Goal: Task Accomplishment & Management: Use online tool/utility

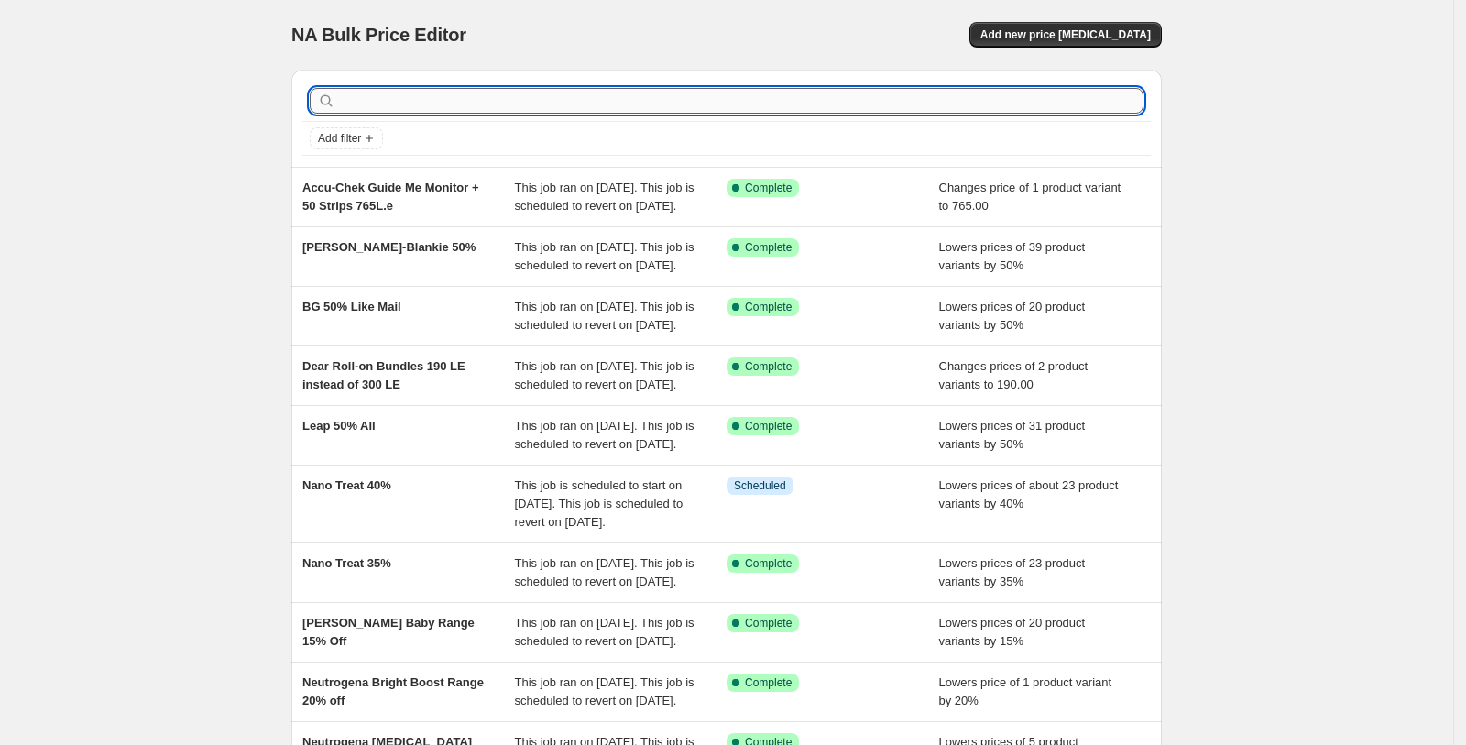
click at [1092, 100] on input "text" at bounding box center [741, 101] width 805 height 26
type input "tetra hya"
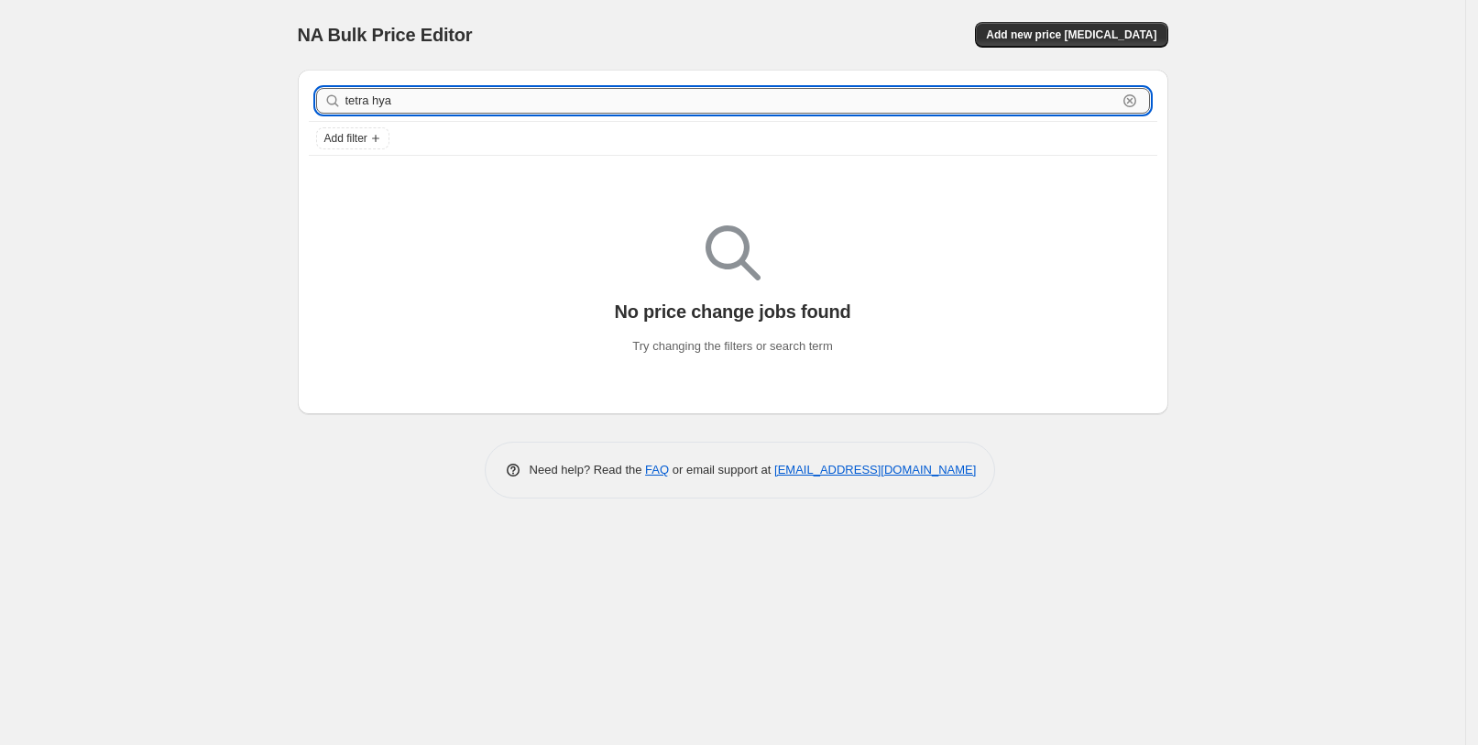
click at [532, 93] on input "tetra hya" at bounding box center [731, 101] width 772 height 26
type input "tetra"
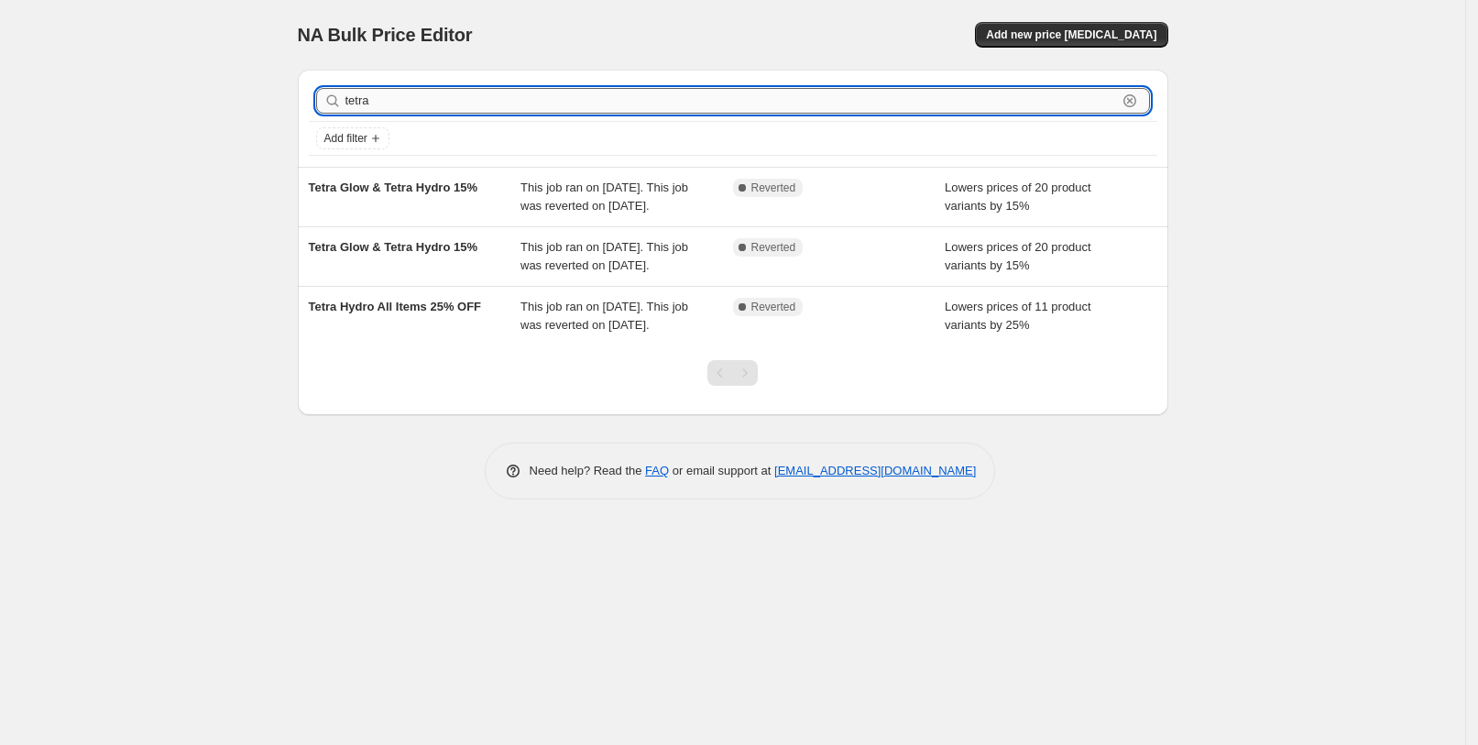
click at [436, 101] on input "tetra" at bounding box center [731, 101] width 772 height 26
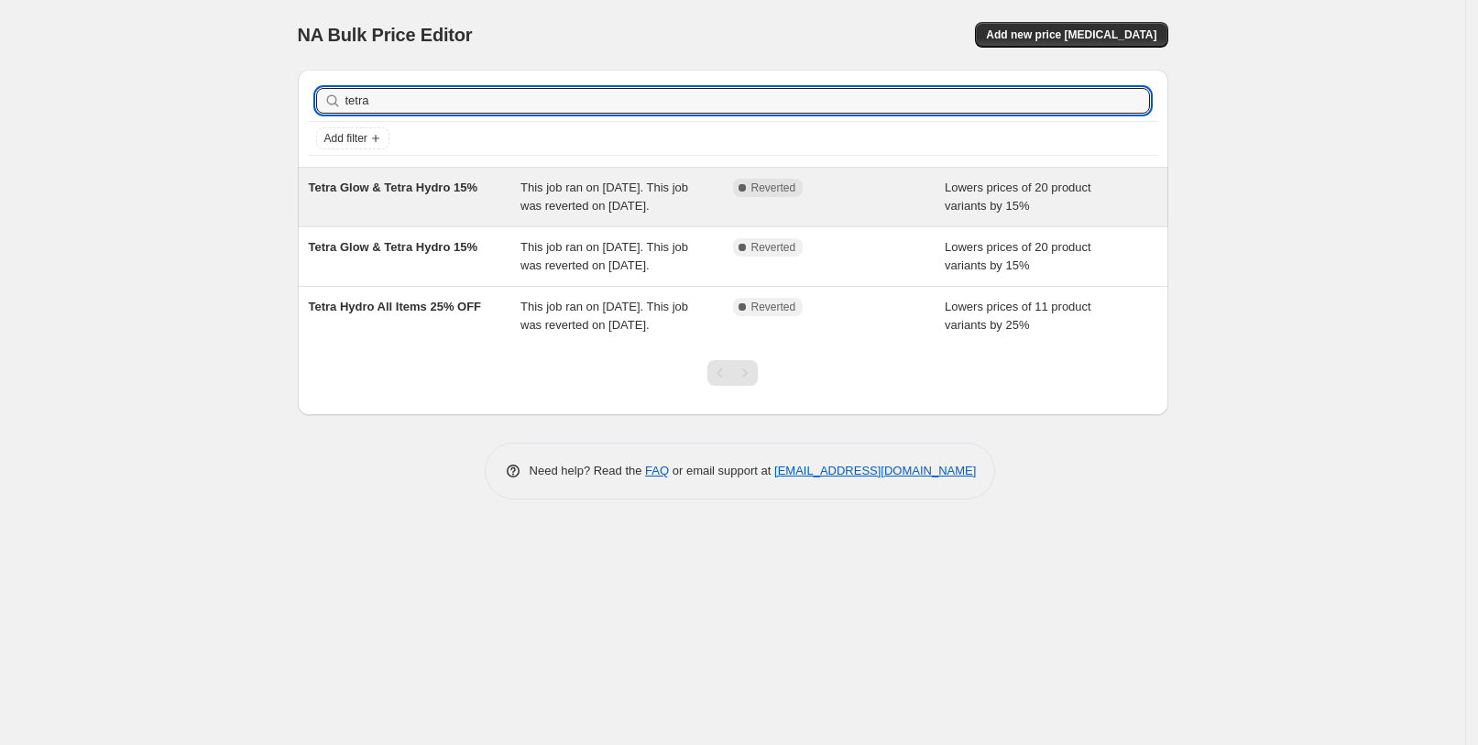
click at [432, 200] on div "Tetra Glow & Tetra Hydro 15%" at bounding box center [415, 197] width 213 height 37
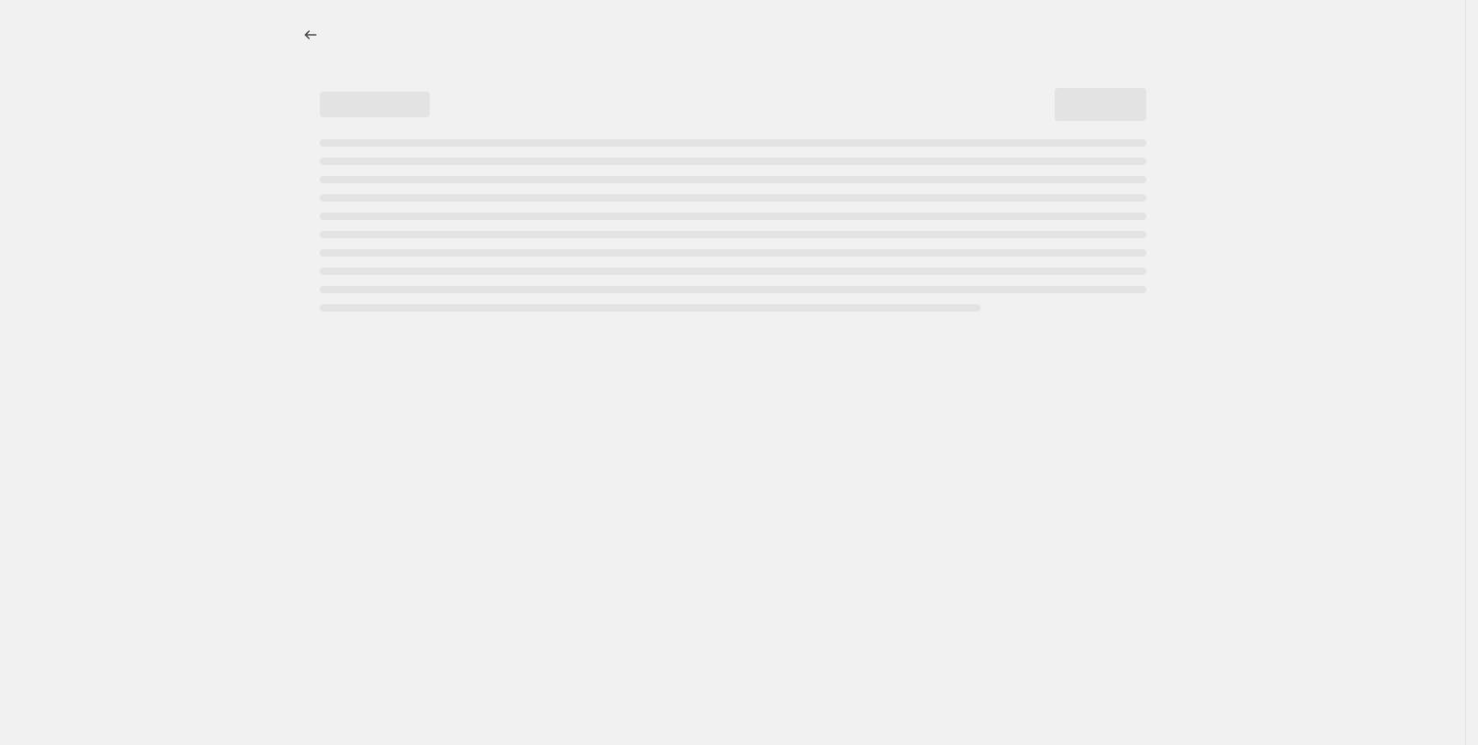
select select "percentage"
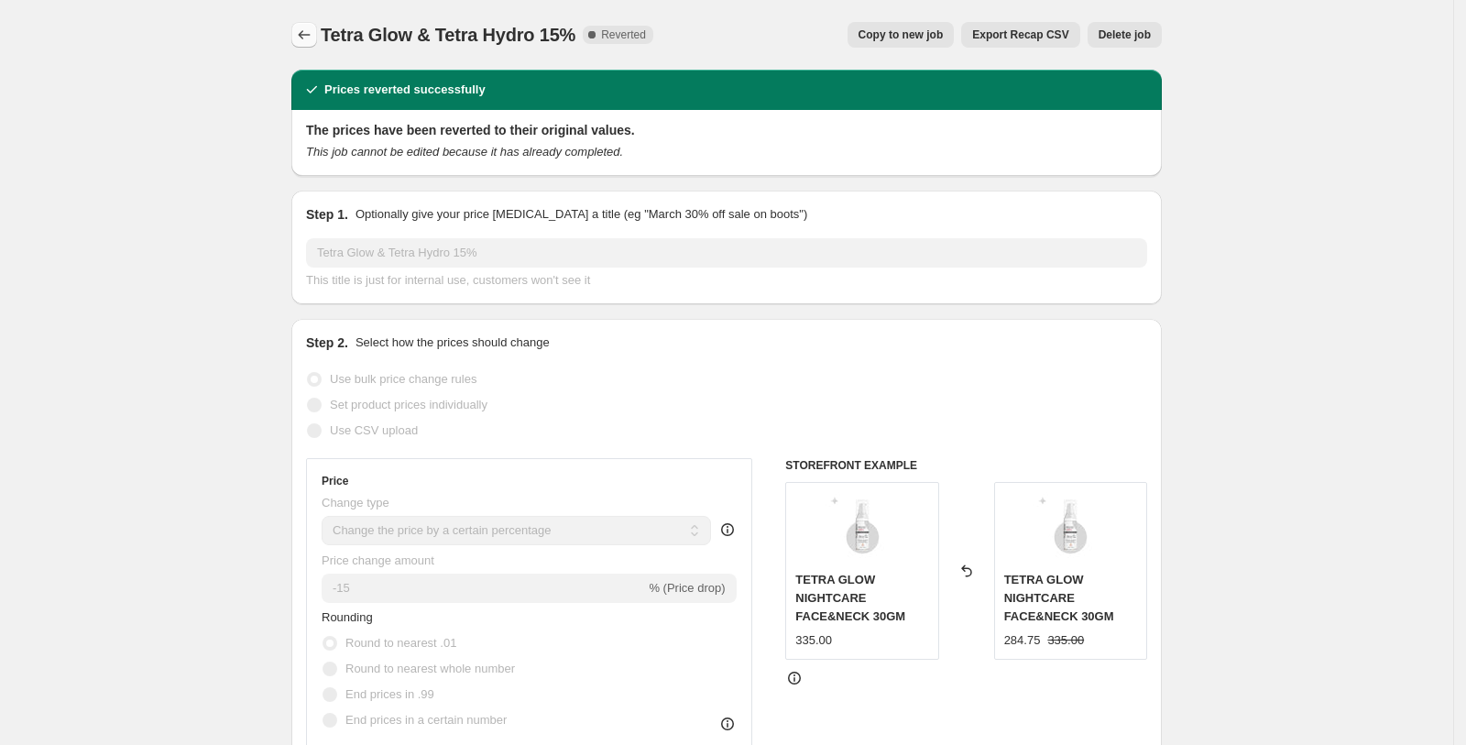
click at [312, 37] on icon "Price change jobs" at bounding box center [304, 35] width 18 height 18
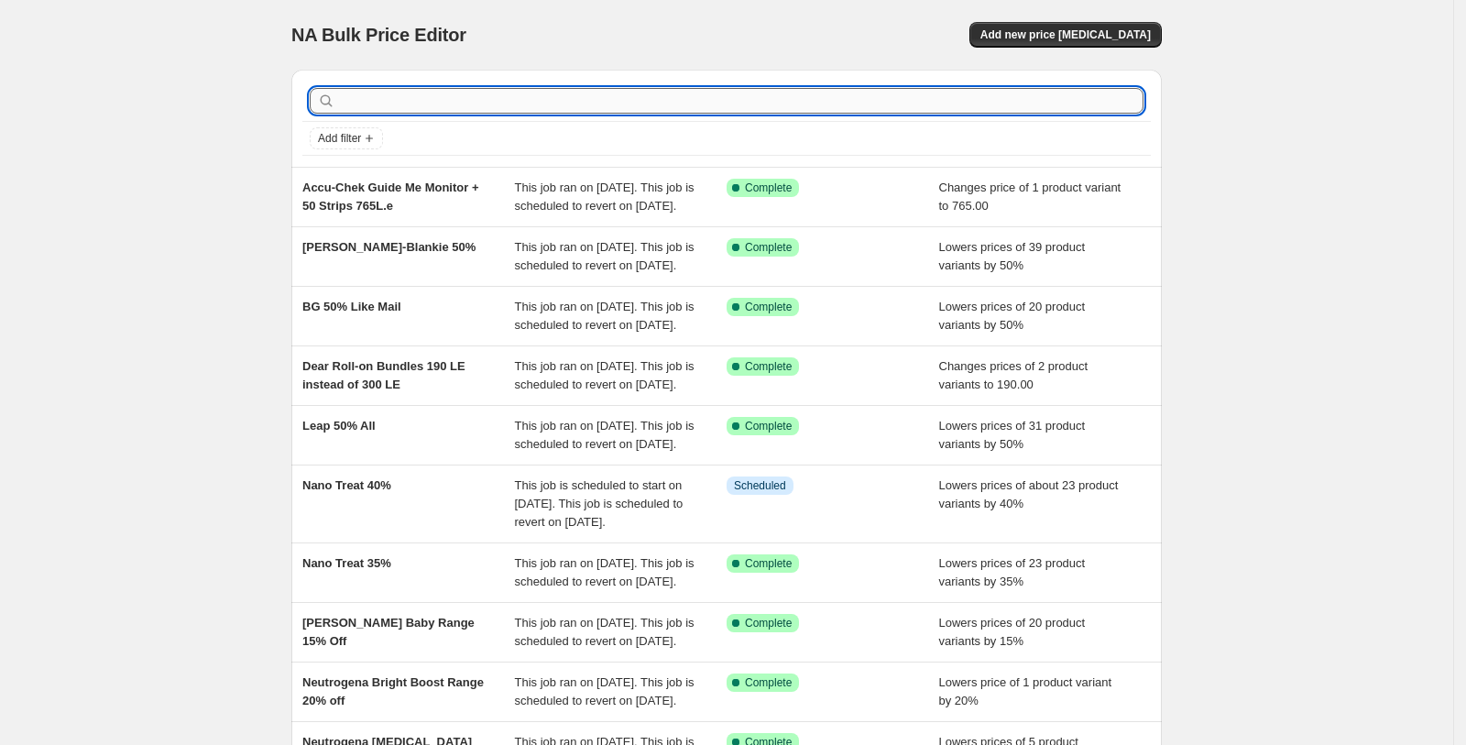
click at [425, 104] on input "text" at bounding box center [741, 101] width 805 height 26
type input "maq"
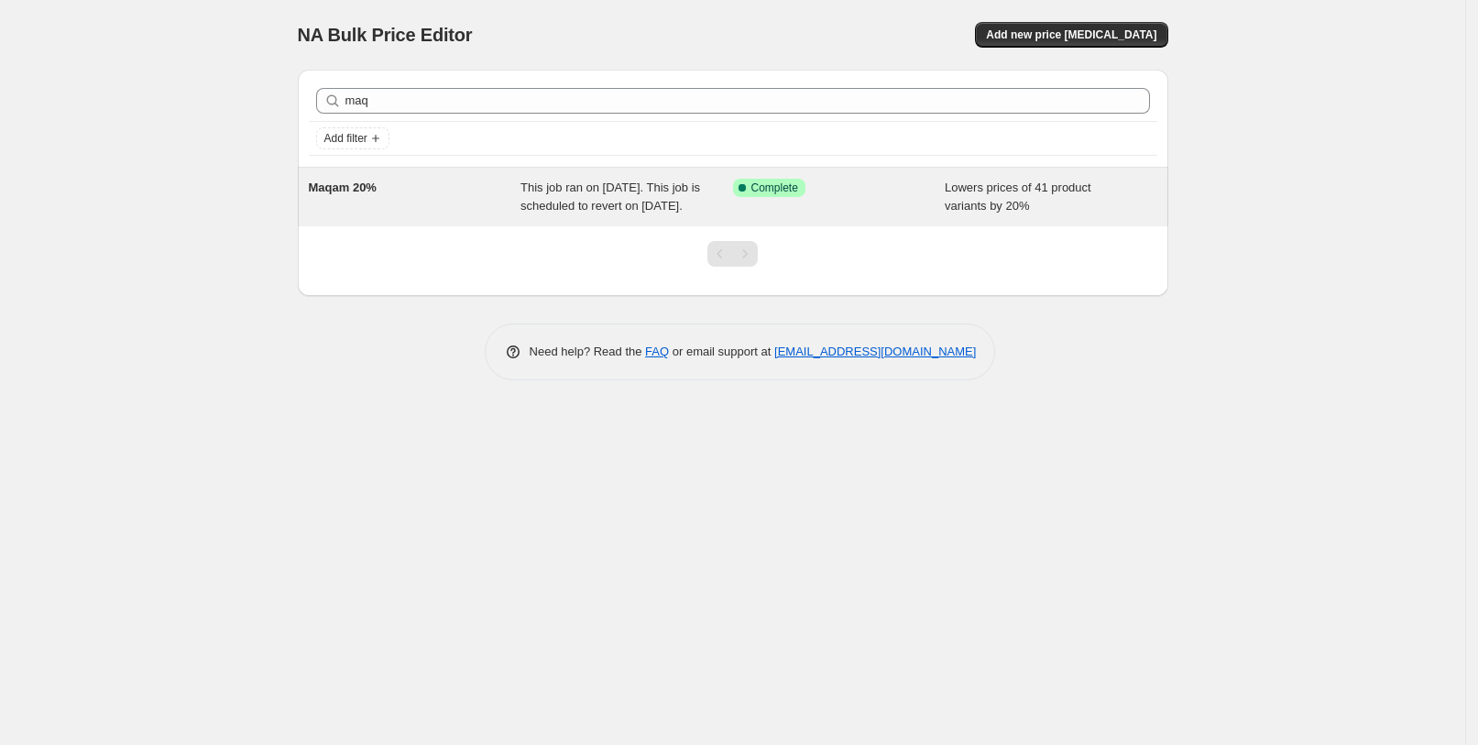
click at [378, 177] on div "Maqam 20% This job ran on [DATE]. This job is scheduled to revert on [DATE]. Su…" at bounding box center [733, 197] width 871 height 59
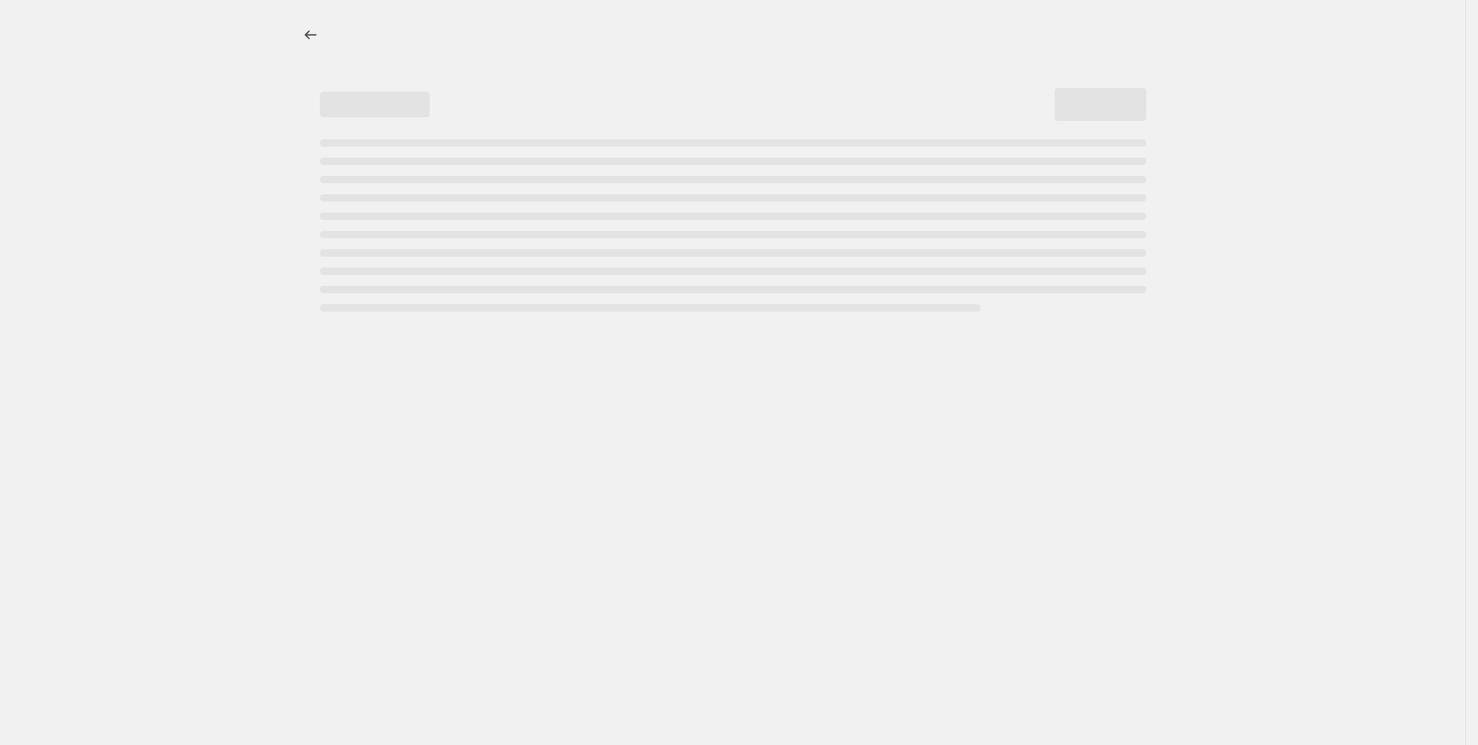
select select "percentage"
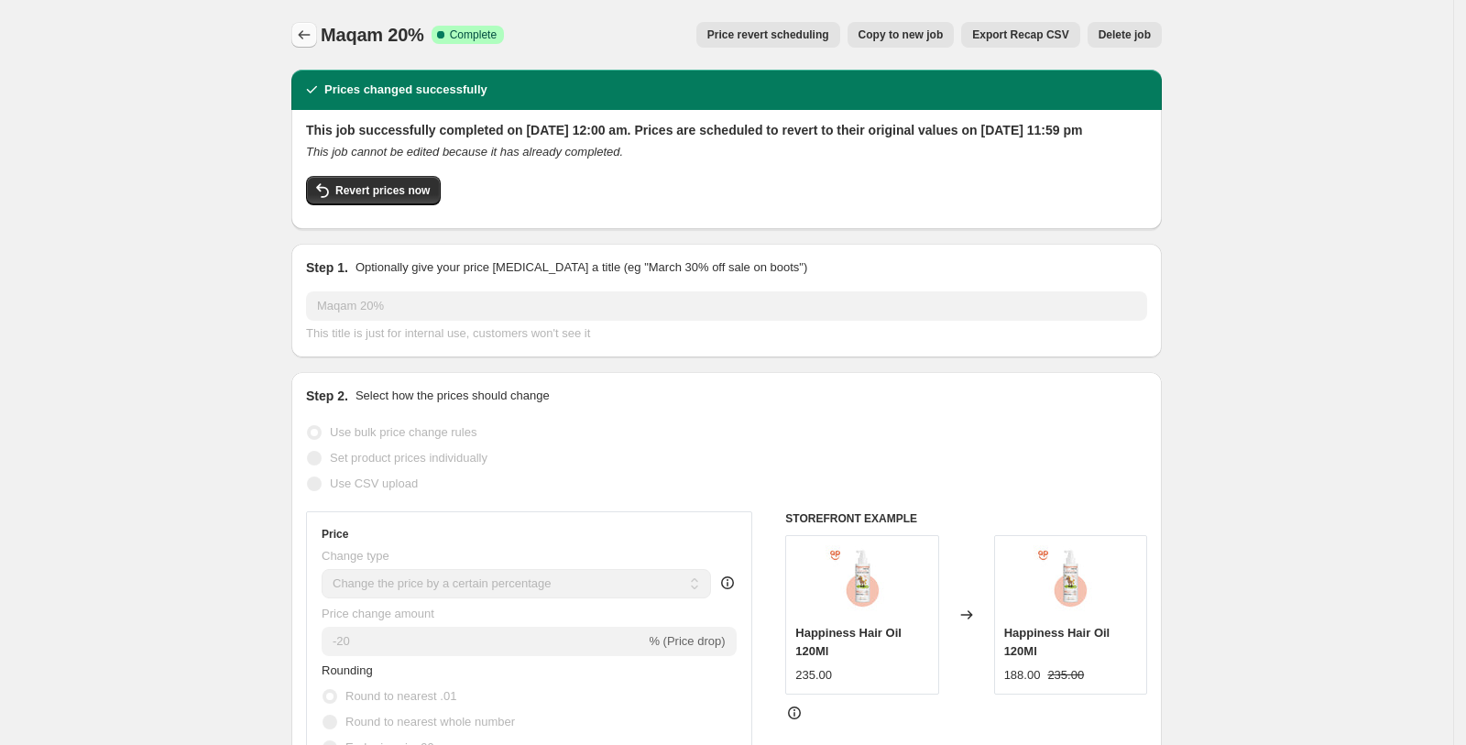
click at [309, 41] on icon "Price change jobs" at bounding box center [304, 35] width 18 height 18
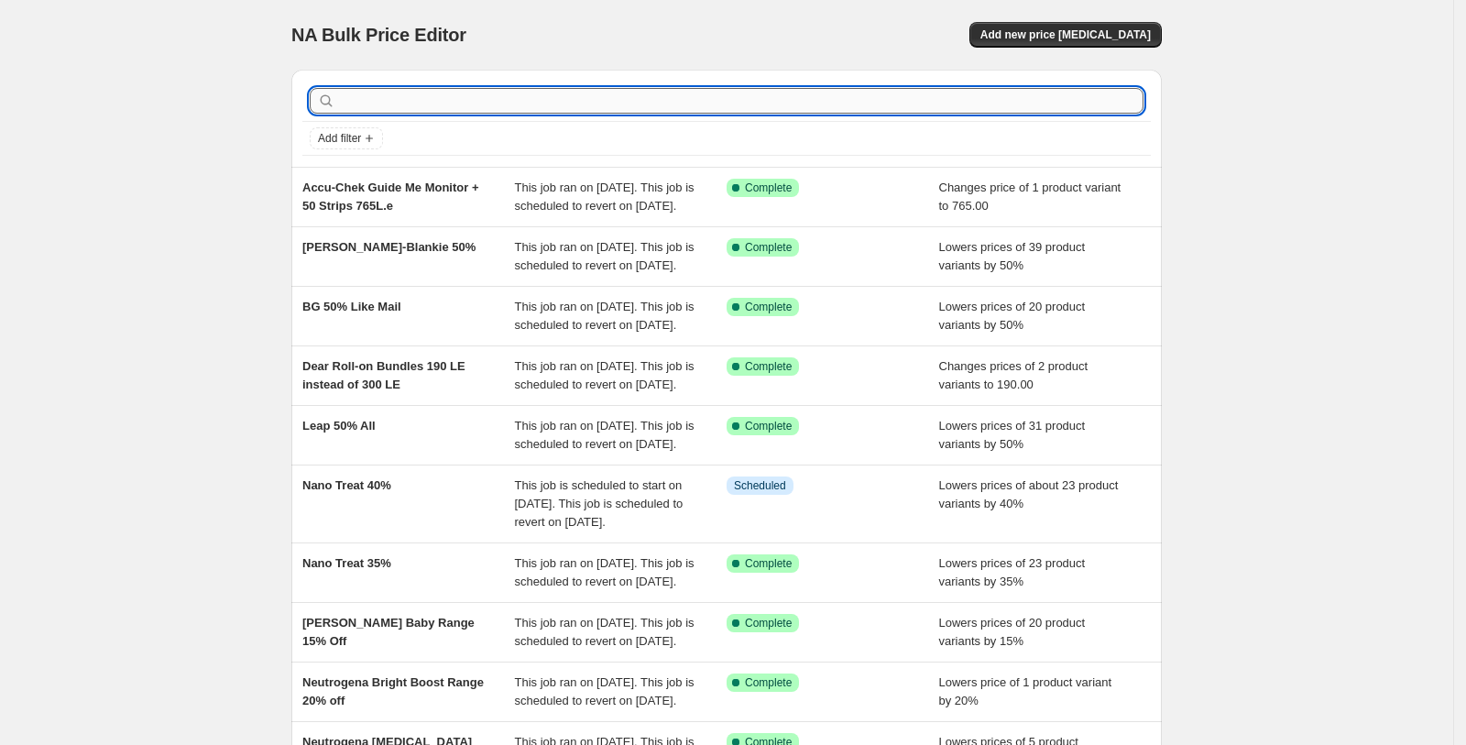
click at [406, 102] on input "text" at bounding box center [741, 101] width 805 height 26
type input "maq"
